Goal: Task Accomplishment & Management: Complete application form

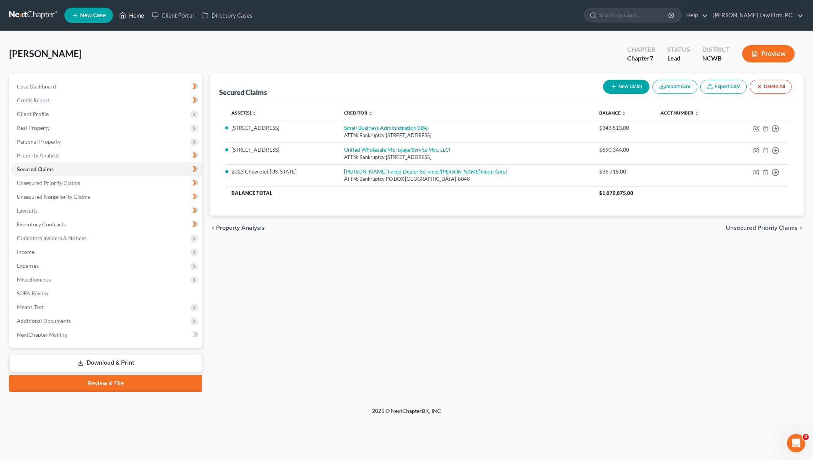
click at [131, 19] on link "Home" at bounding box center [131, 15] width 33 height 14
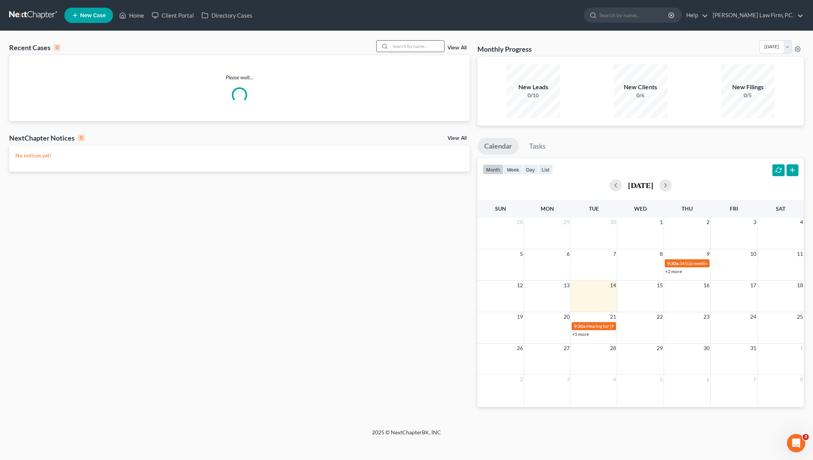
click at [401, 46] on input "search" at bounding box center [417, 46] width 54 height 11
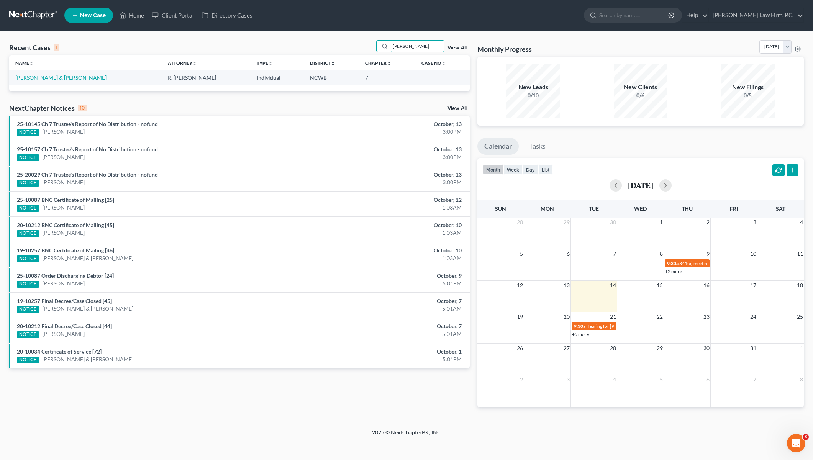
type input "[PERSON_NAME]"
click at [54, 77] on link "[PERSON_NAME] & [PERSON_NAME]" at bounding box center [60, 77] width 91 height 7
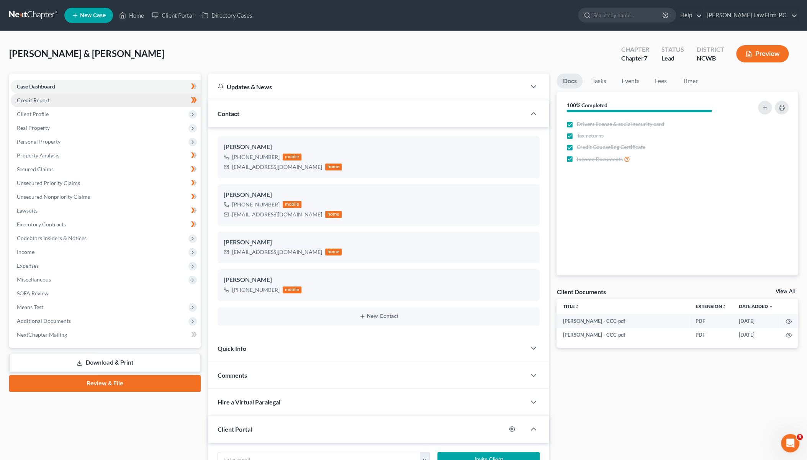
click at [31, 101] on span "Credit Report" at bounding box center [33, 100] width 33 height 7
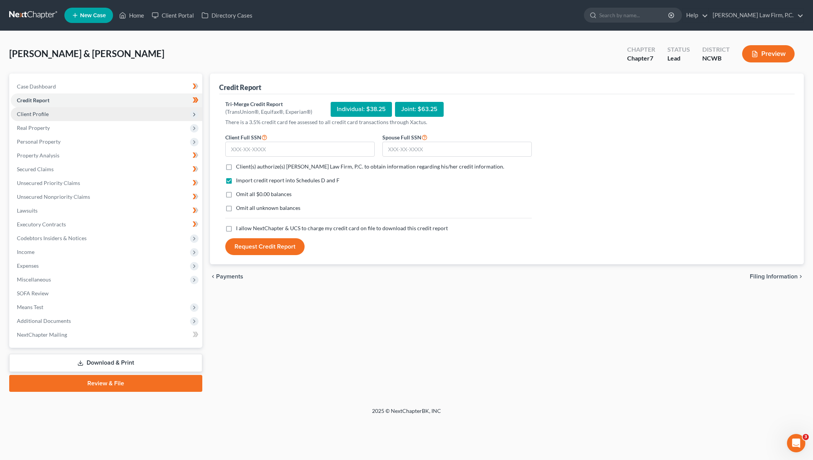
click at [25, 115] on span "Client Profile" at bounding box center [33, 114] width 32 height 7
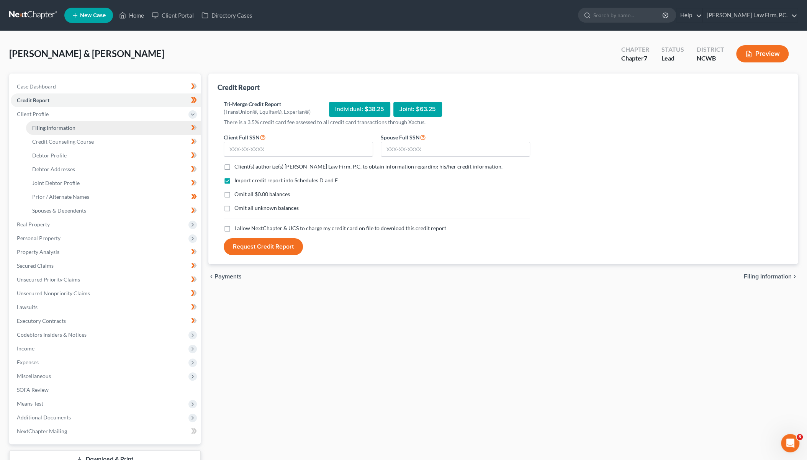
click at [46, 128] on span "Filing Information" at bounding box center [53, 127] width 43 height 7
select select "1"
select select "0"
select select "28"
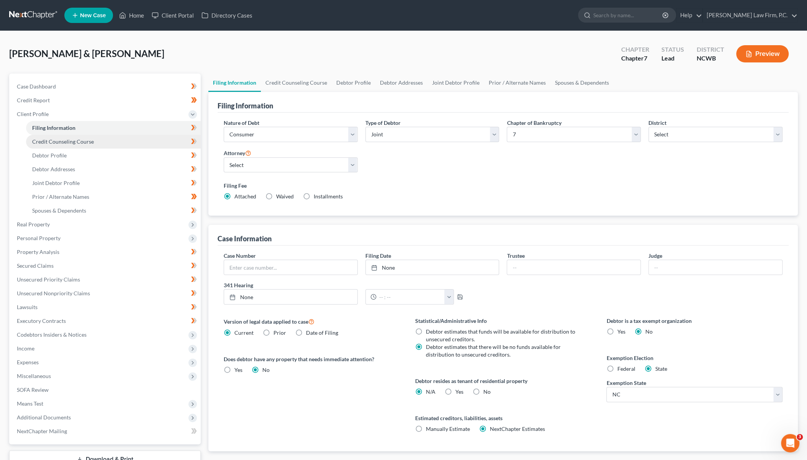
click at [54, 142] on span "Credit Counseling Course" at bounding box center [63, 141] width 62 height 7
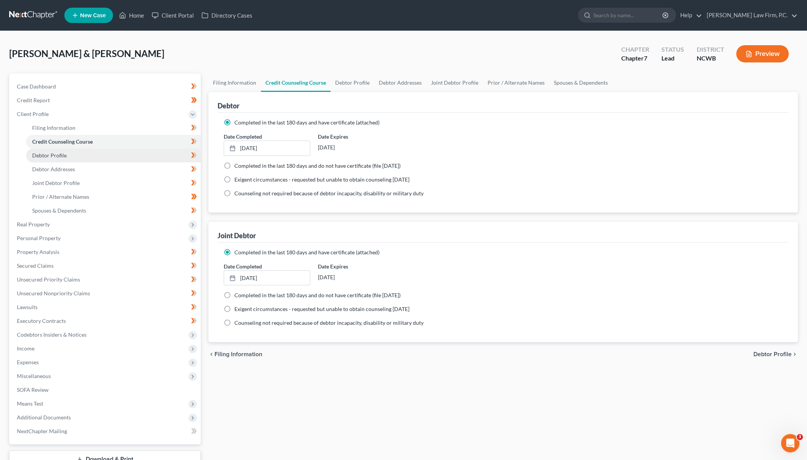
click at [49, 157] on span "Debtor Profile" at bounding box center [49, 155] width 34 height 7
select select "1"
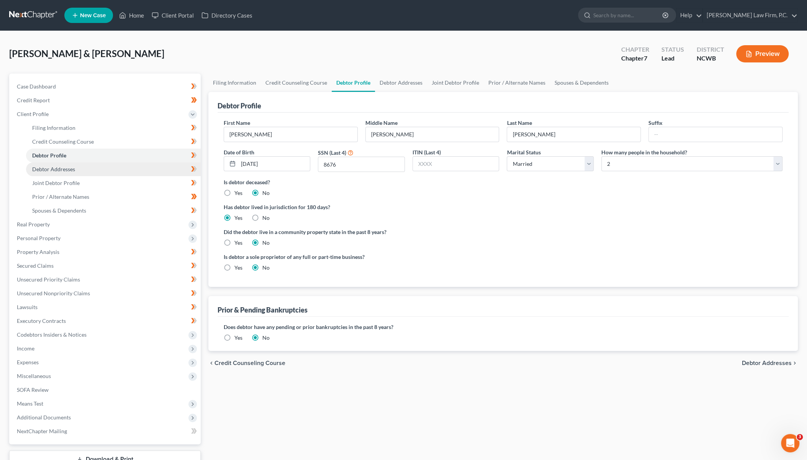
click at [39, 173] on link "Debtor Addresses" at bounding box center [113, 169] width 175 height 14
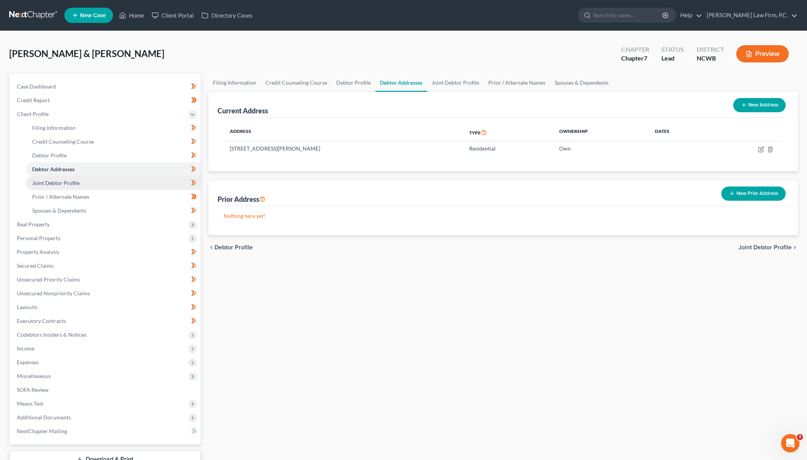
click at [39, 182] on span "Joint Debtor Profile" at bounding box center [55, 183] width 47 height 7
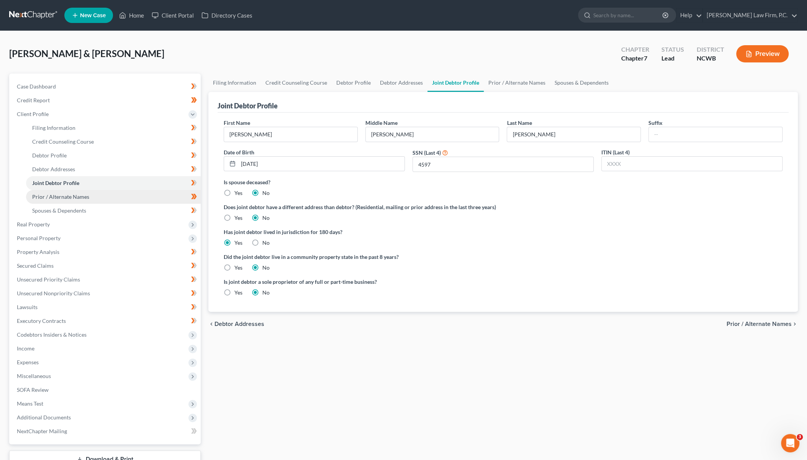
click at [56, 196] on span "Prior / Alternate Names" at bounding box center [60, 196] width 57 height 7
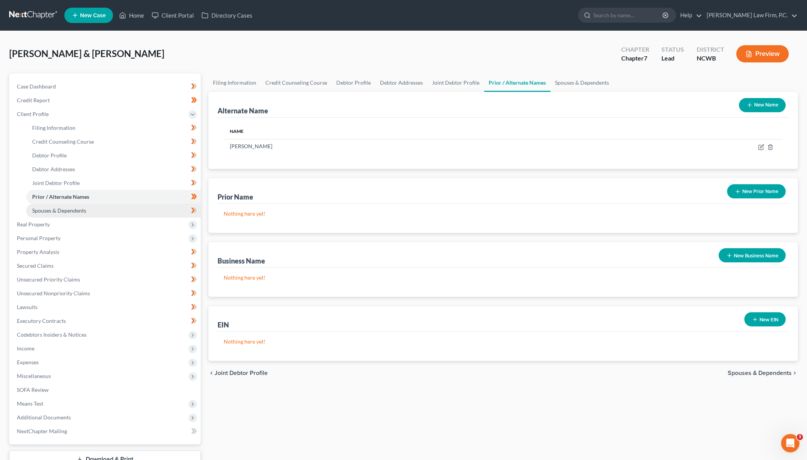
click at [56, 208] on span "Spouses & Dependents" at bounding box center [59, 210] width 54 height 7
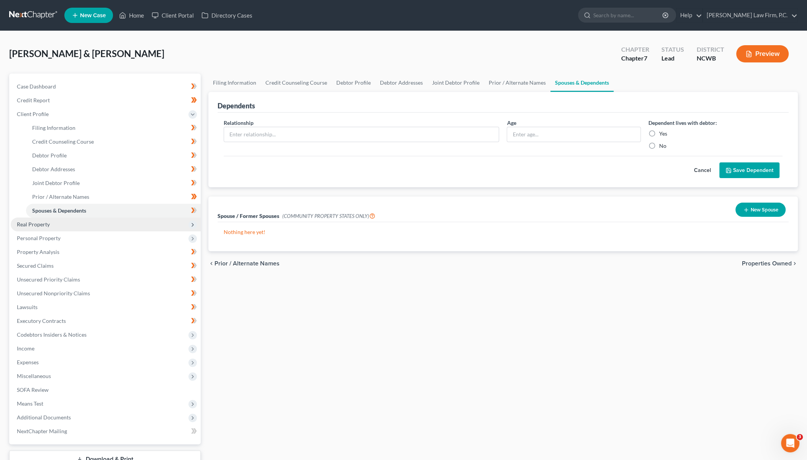
click at [34, 224] on span "Real Property" at bounding box center [33, 224] width 33 height 7
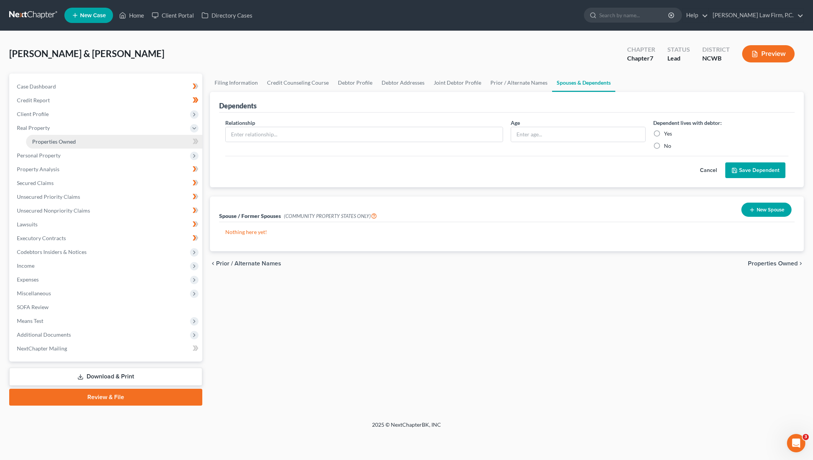
click at [51, 141] on span "Properties Owned" at bounding box center [54, 141] width 44 height 7
